Goal: Book appointment/travel/reservation

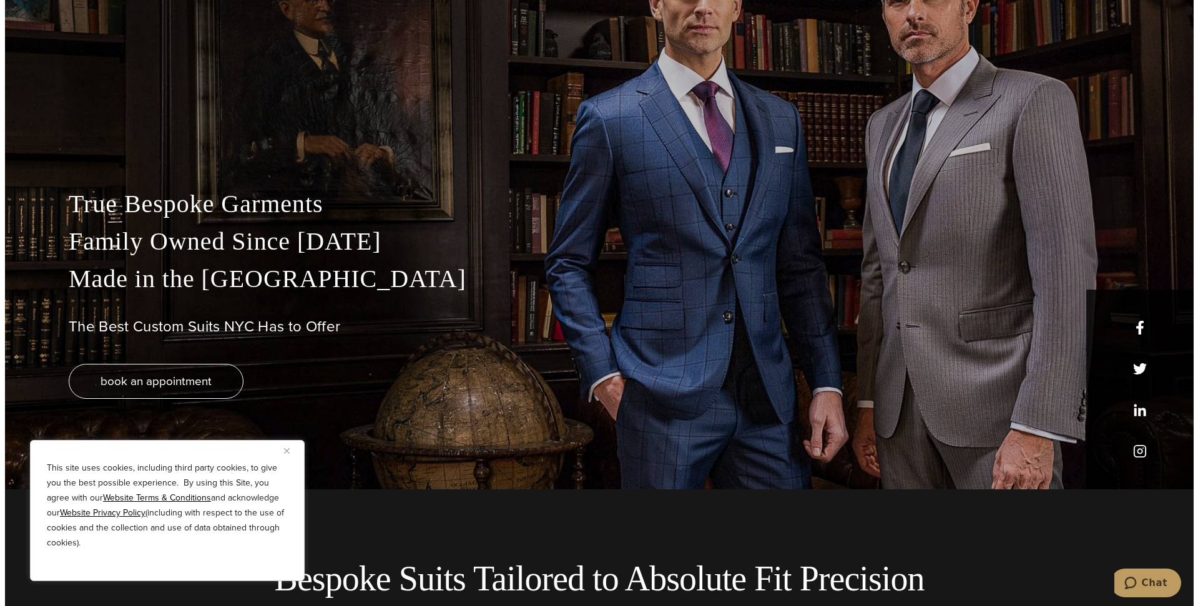
scroll to position [125, 0]
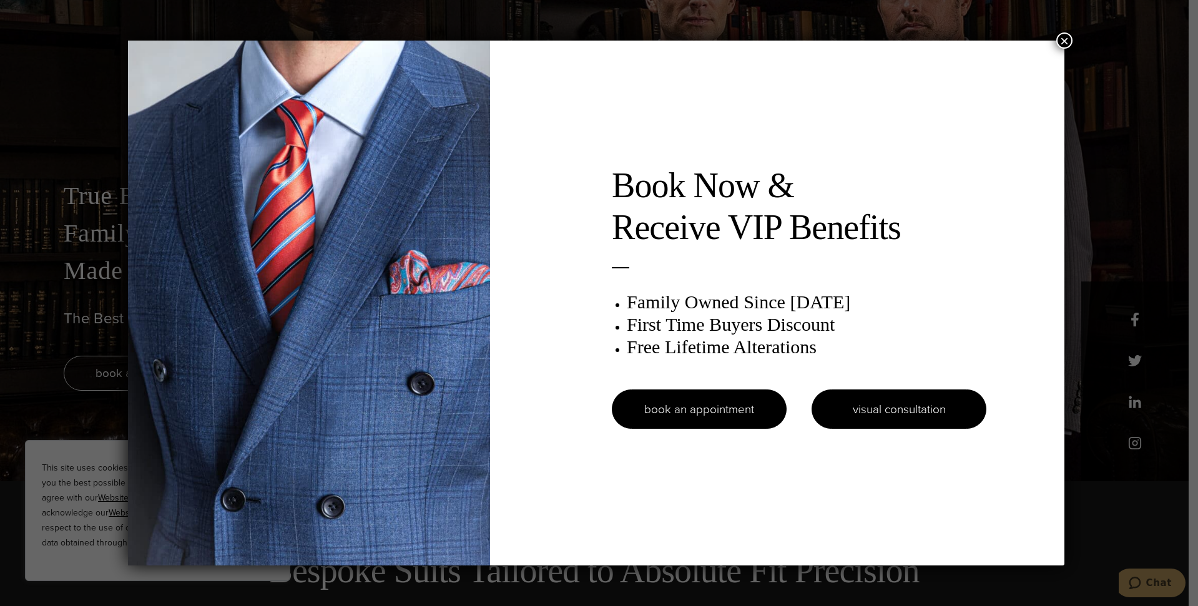
click at [868, 427] on link "visual consultation" at bounding box center [899, 409] width 175 height 39
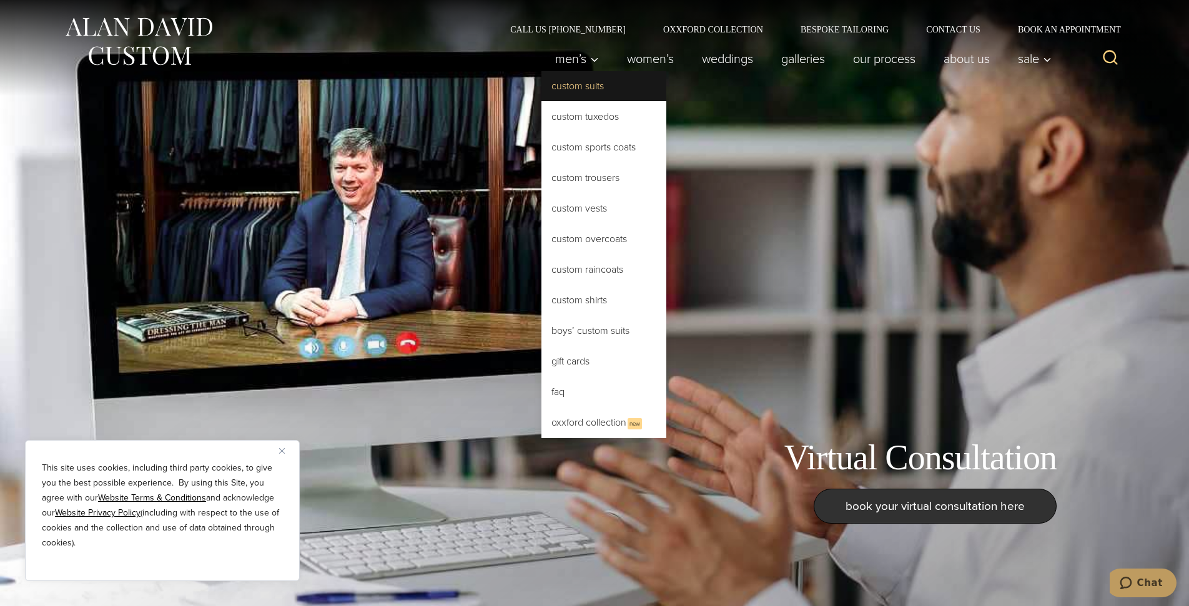
click at [574, 86] on link "Custom Suits" at bounding box center [603, 86] width 125 height 30
